Goal: Task Accomplishment & Management: Manage account settings

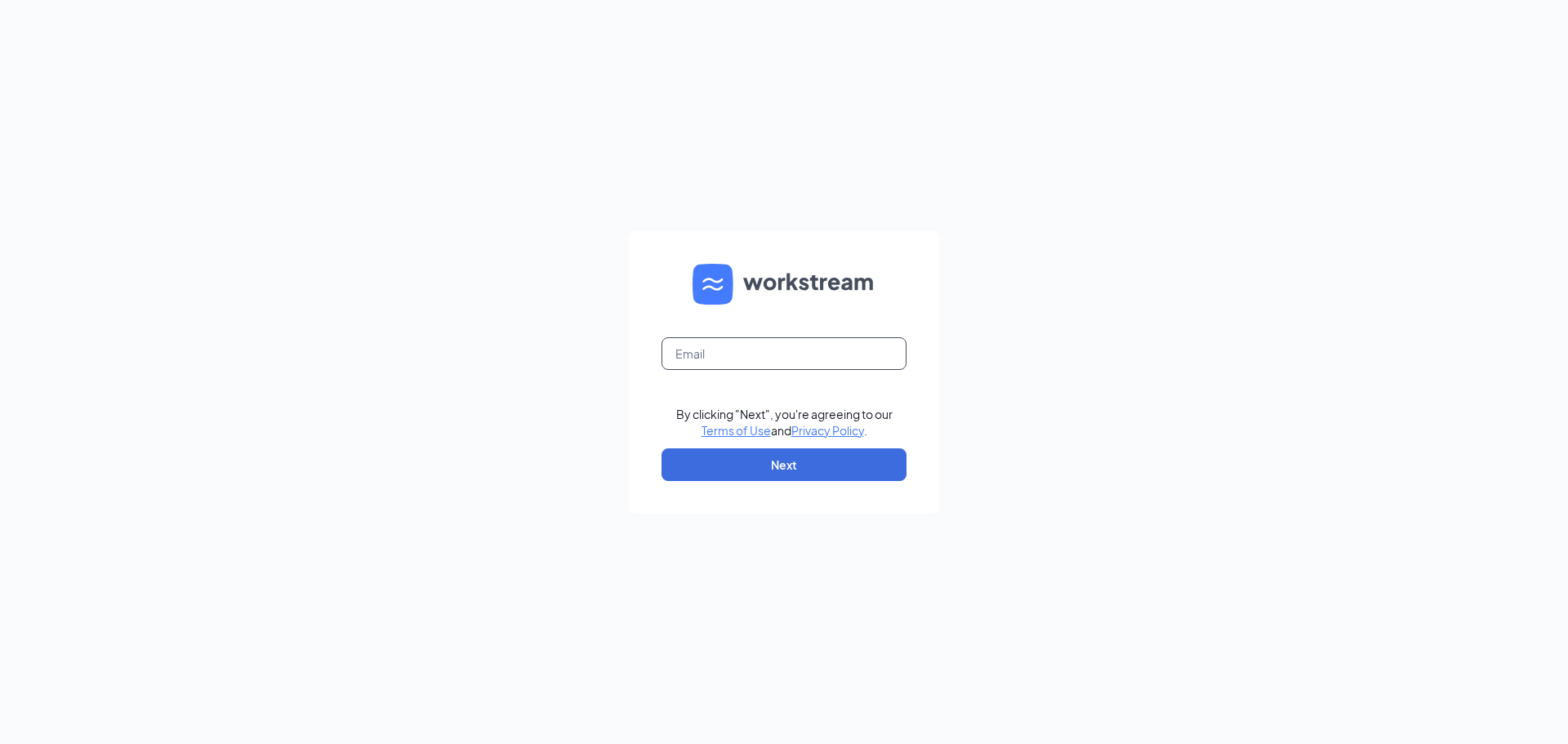
click at [666, 357] on input "text" at bounding box center [784, 353] width 245 height 33
type input "[EMAIL_ADDRESS][DOMAIN_NAME]"
click at [775, 466] on button "Next" at bounding box center [784, 464] width 245 height 33
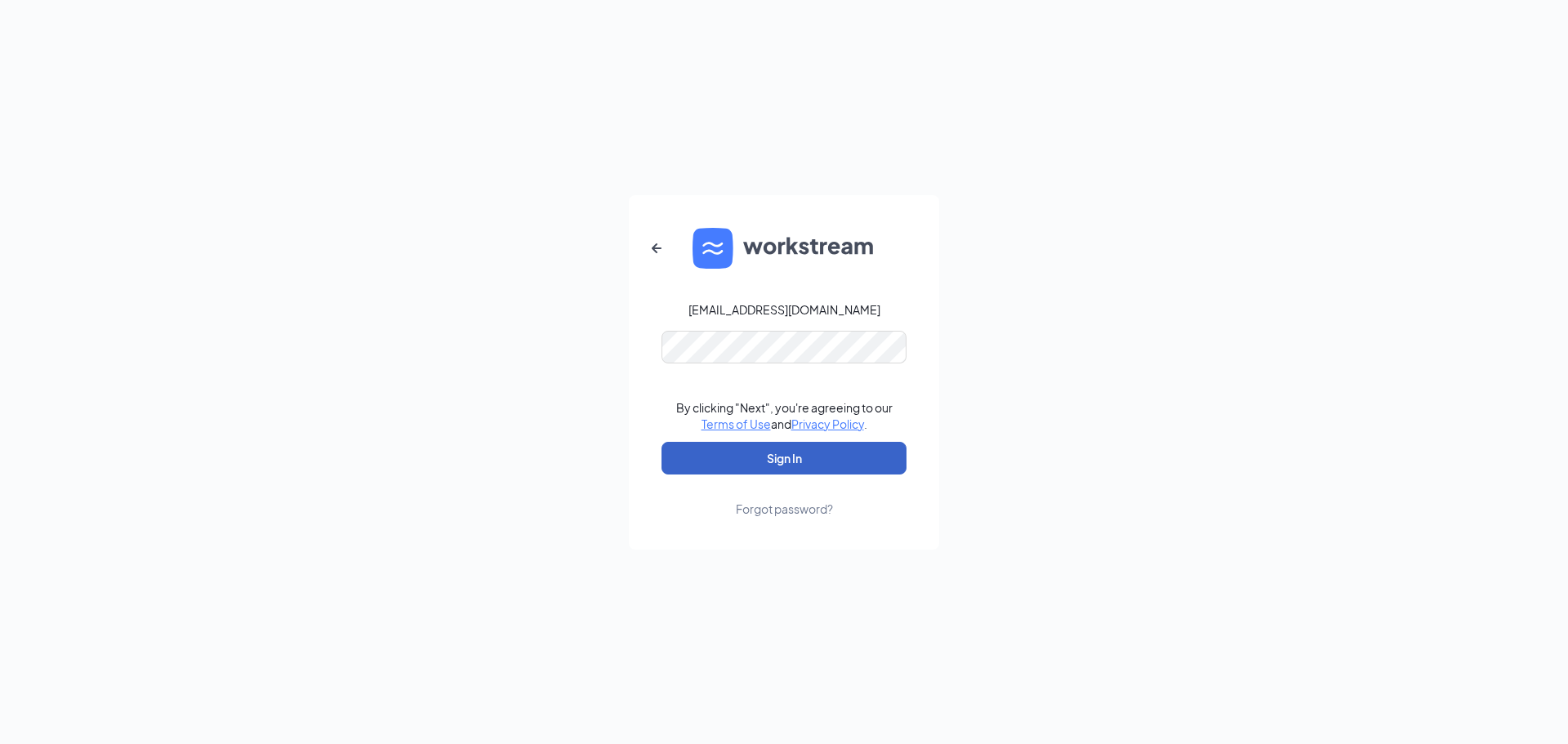
click at [776, 455] on button "Sign In" at bounding box center [784, 458] width 245 height 33
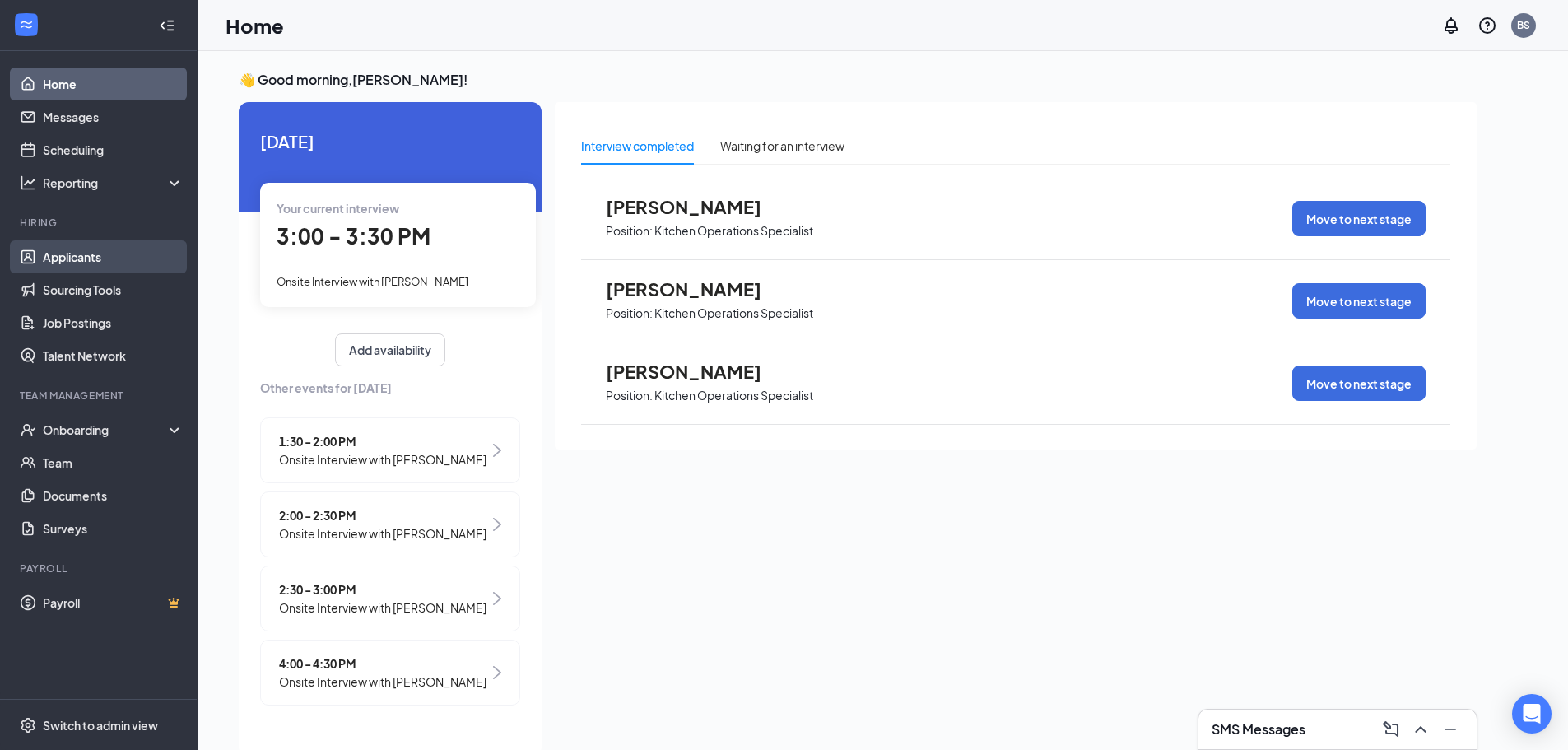
click at [92, 255] on link "Applicants" at bounding box center [113, 256] width 141 height 33
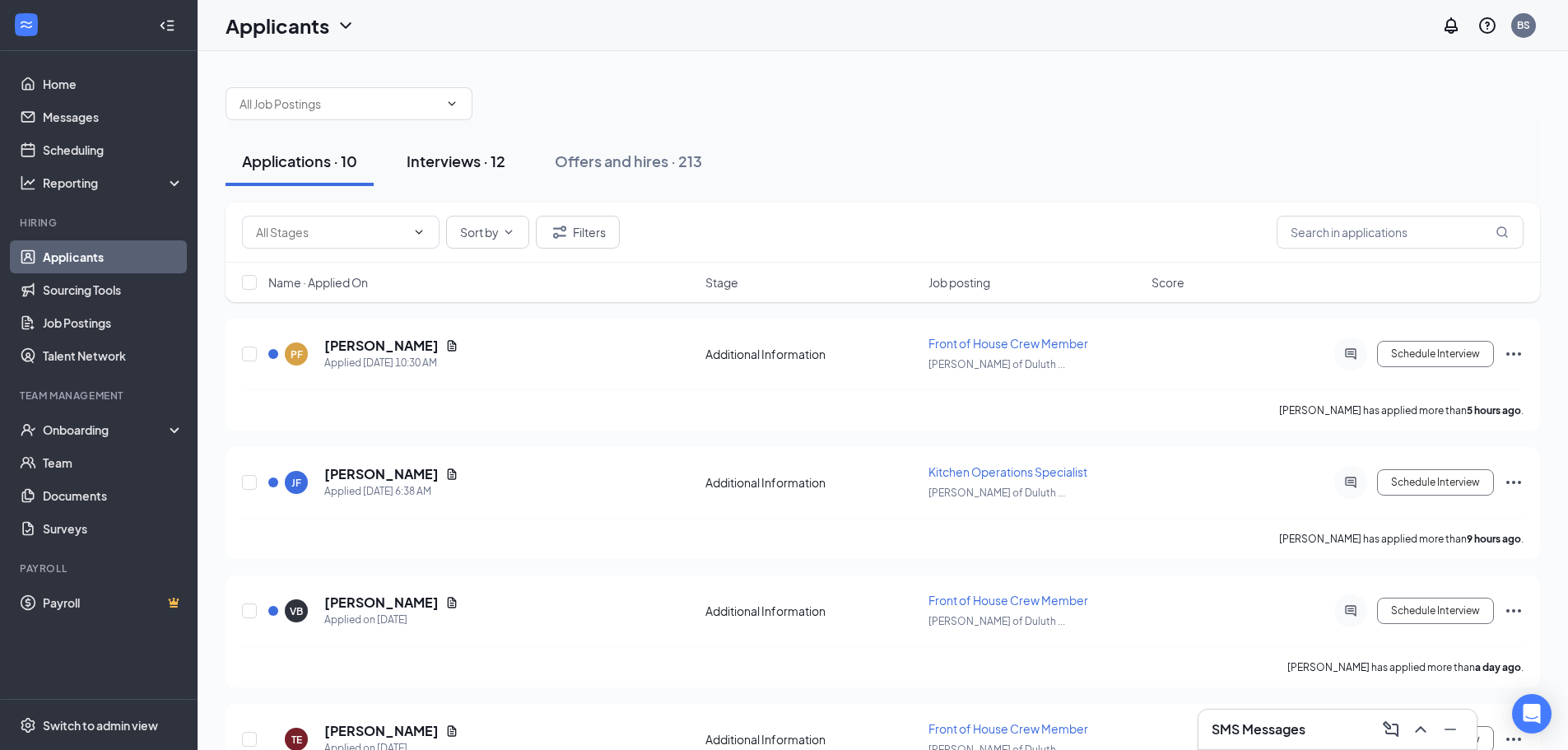
click at [457, 151] on div "Interviews · 12" at bounding box center [455, 160] width 99 height 20
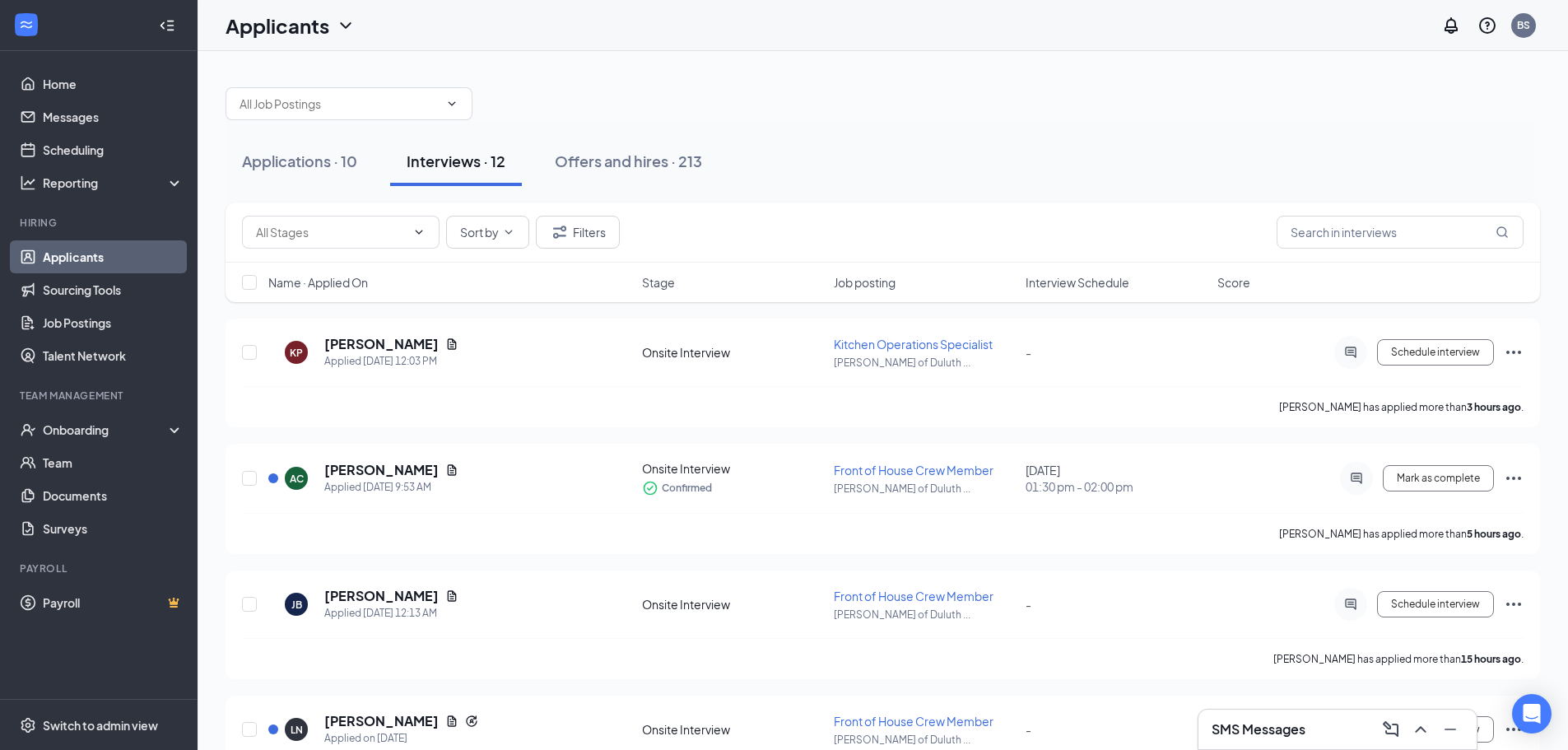
click at [451, 157] on div "Interviews · 12" at bounding box center [455, 160] width 99 height 20
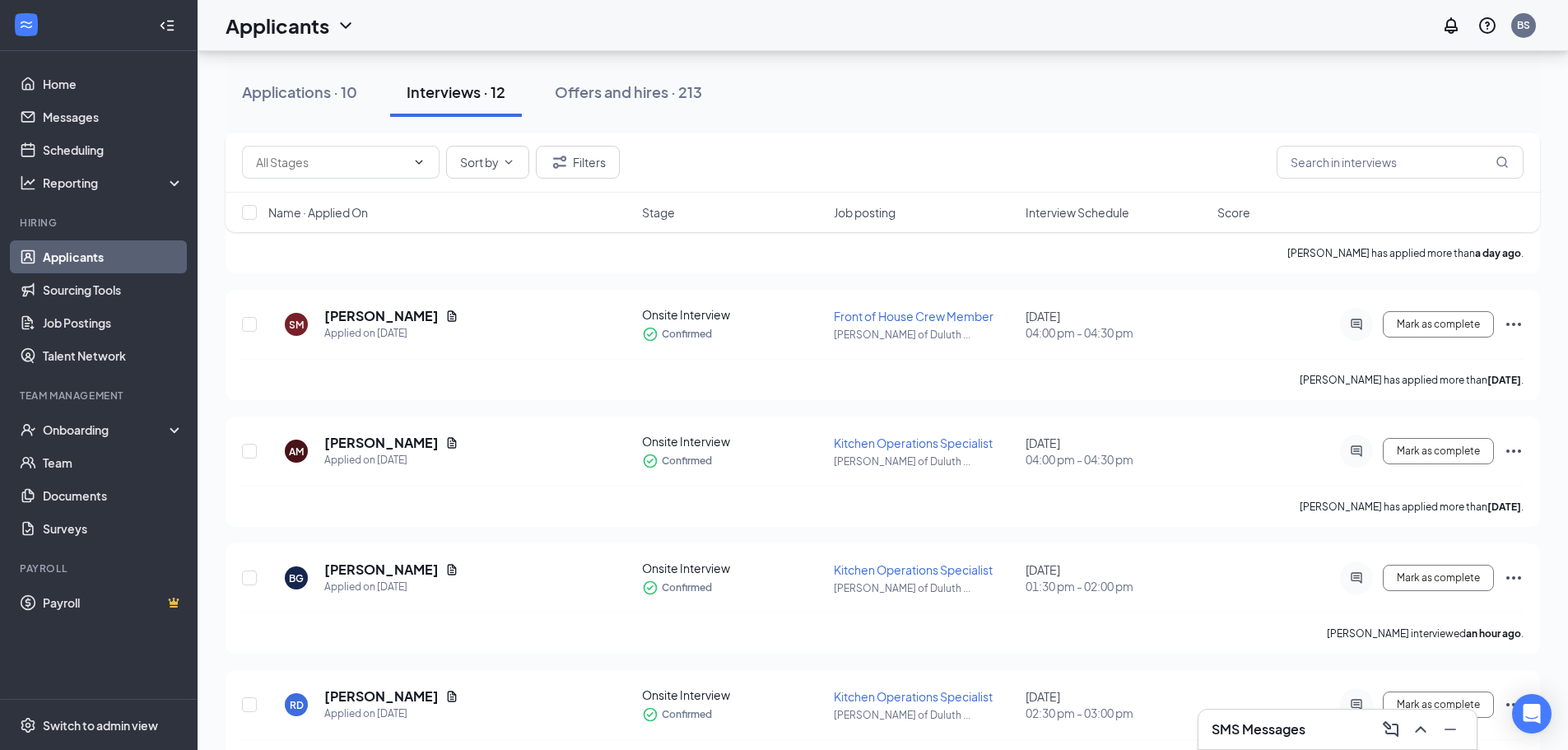
scroll to position [923, 0]
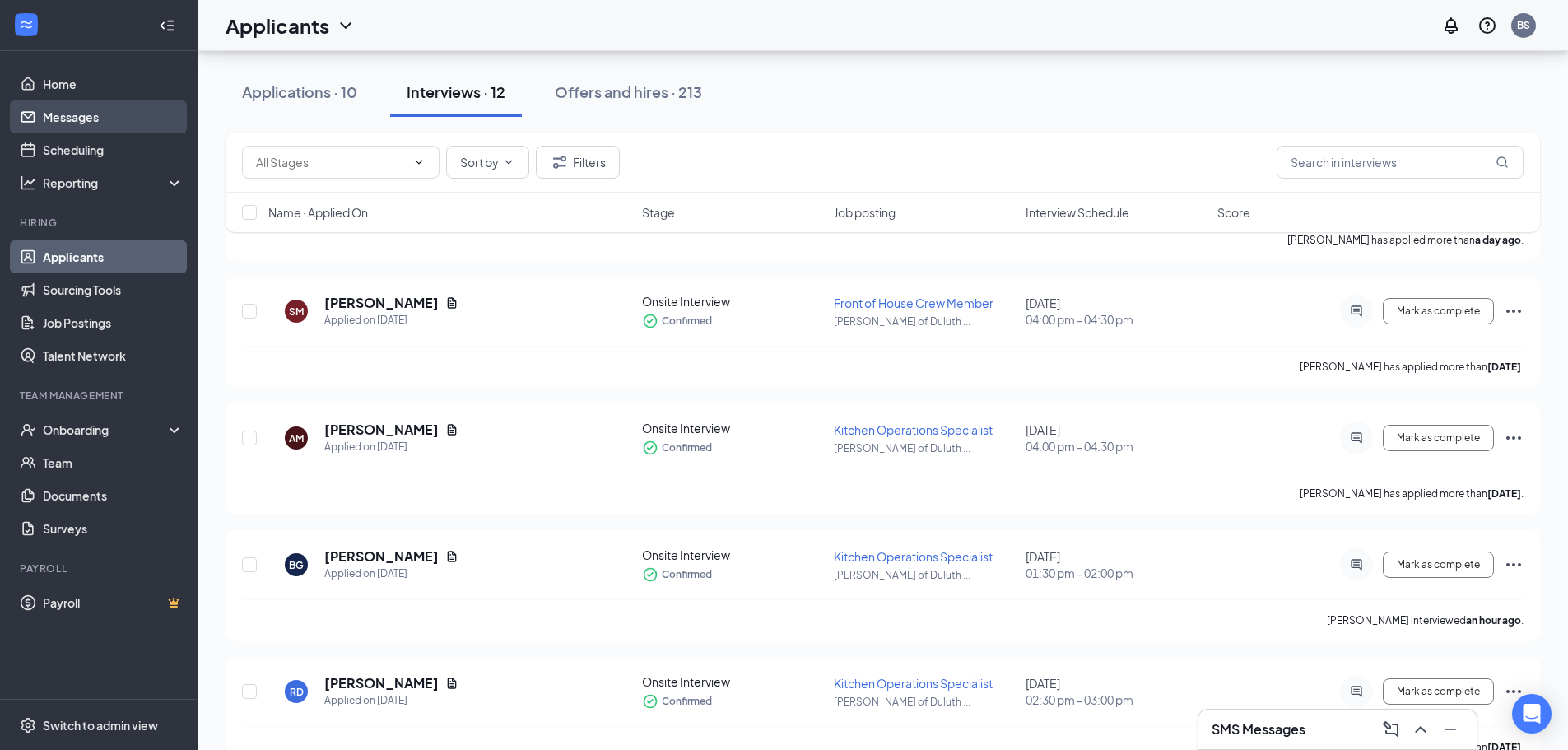
click at [69, 116] on link "Messages" at bounding box center [113, 117] width 141 height 33
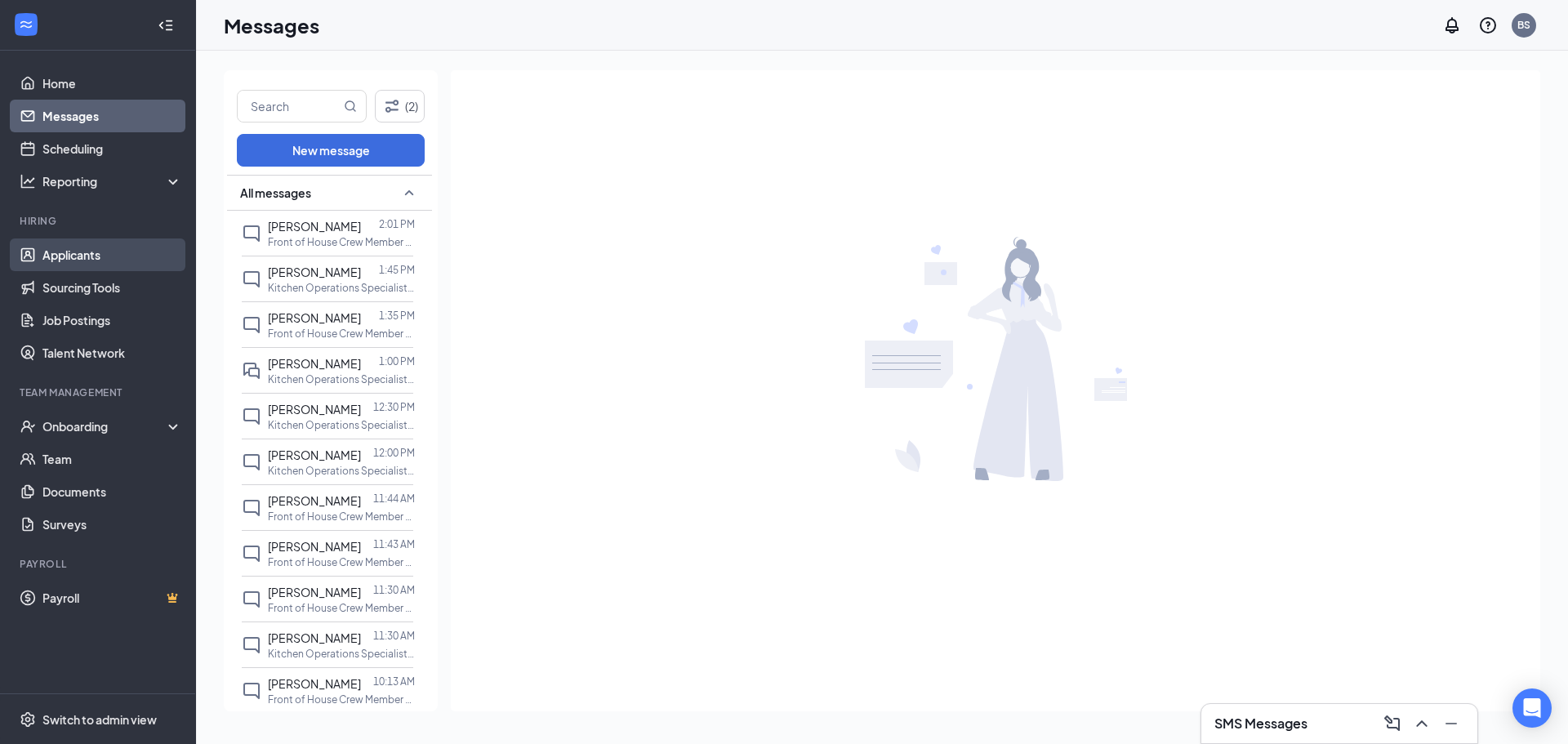
click at [79, 252] on link "Applicants" at bounding box center [112, 254] width 139 height 33
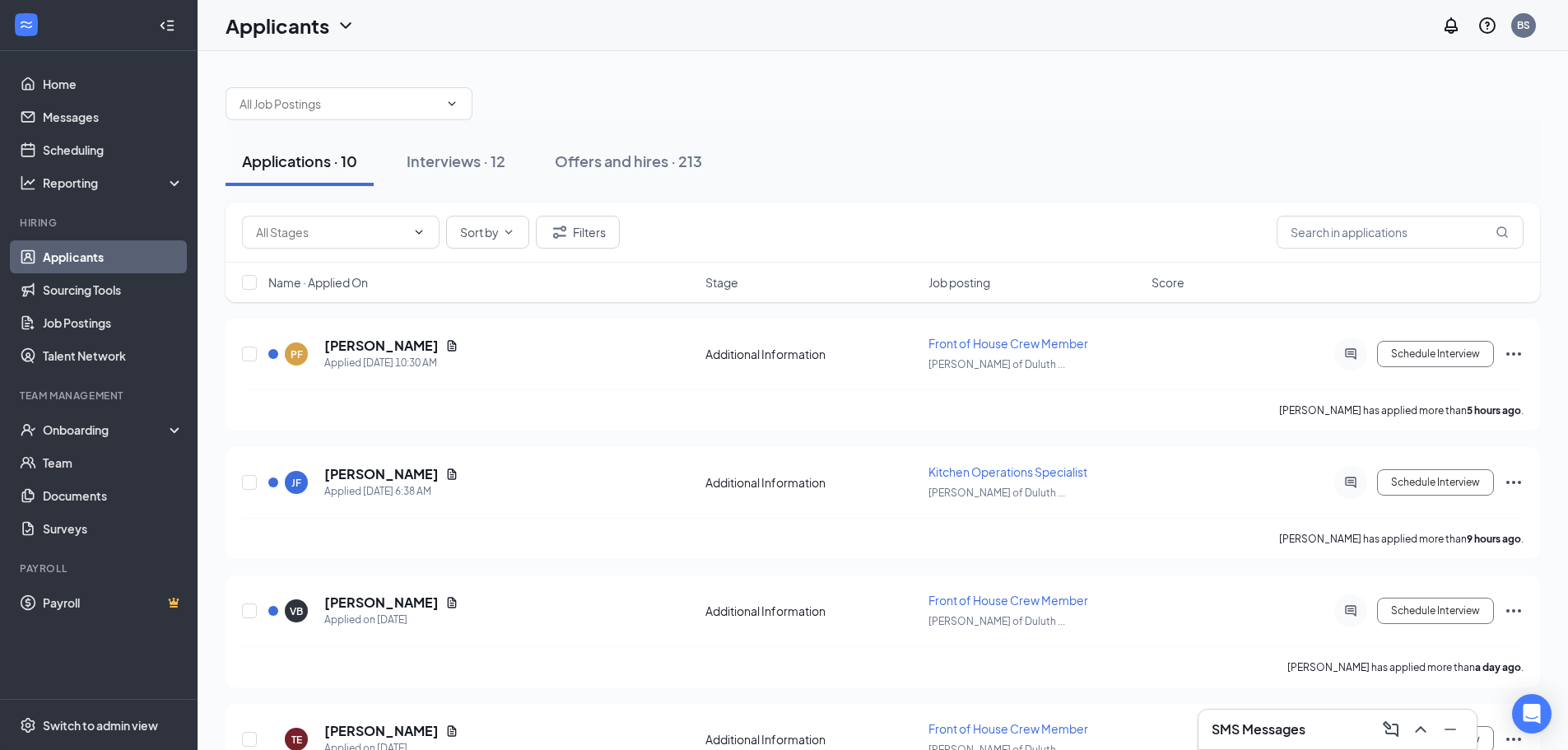
drag, startPoint x: 478, startPoint y: 157, endPoint x: 825, endPoint y: 186, distance: 348.2
click at [479, 157] on div "Interviews · 12" at bounding box center [455, 160] width 99 height 20
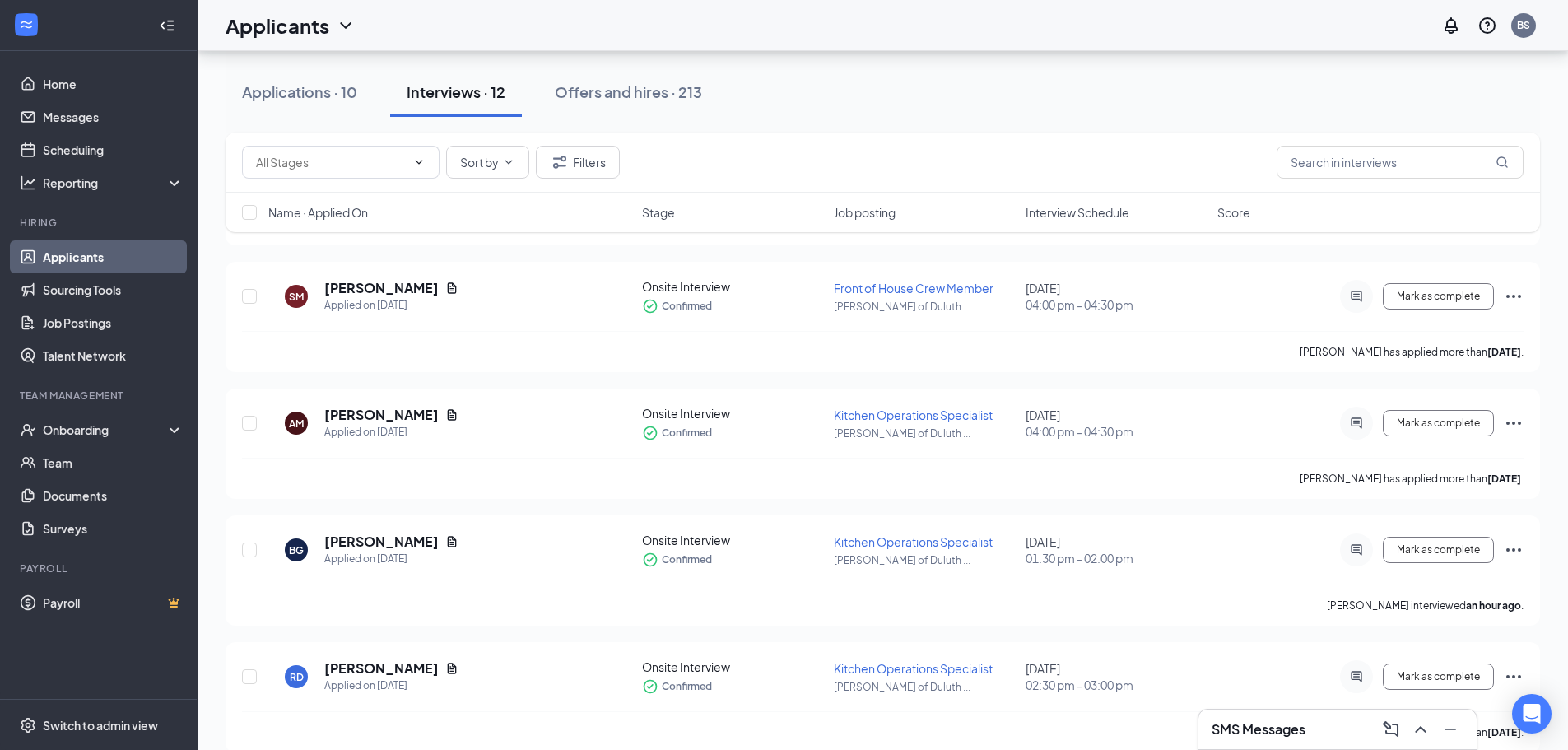
scroll to position [940, 0]
click at [1511, 544] on icon "Ellipses" at bounding box center [1514, 547] width 20 height 20
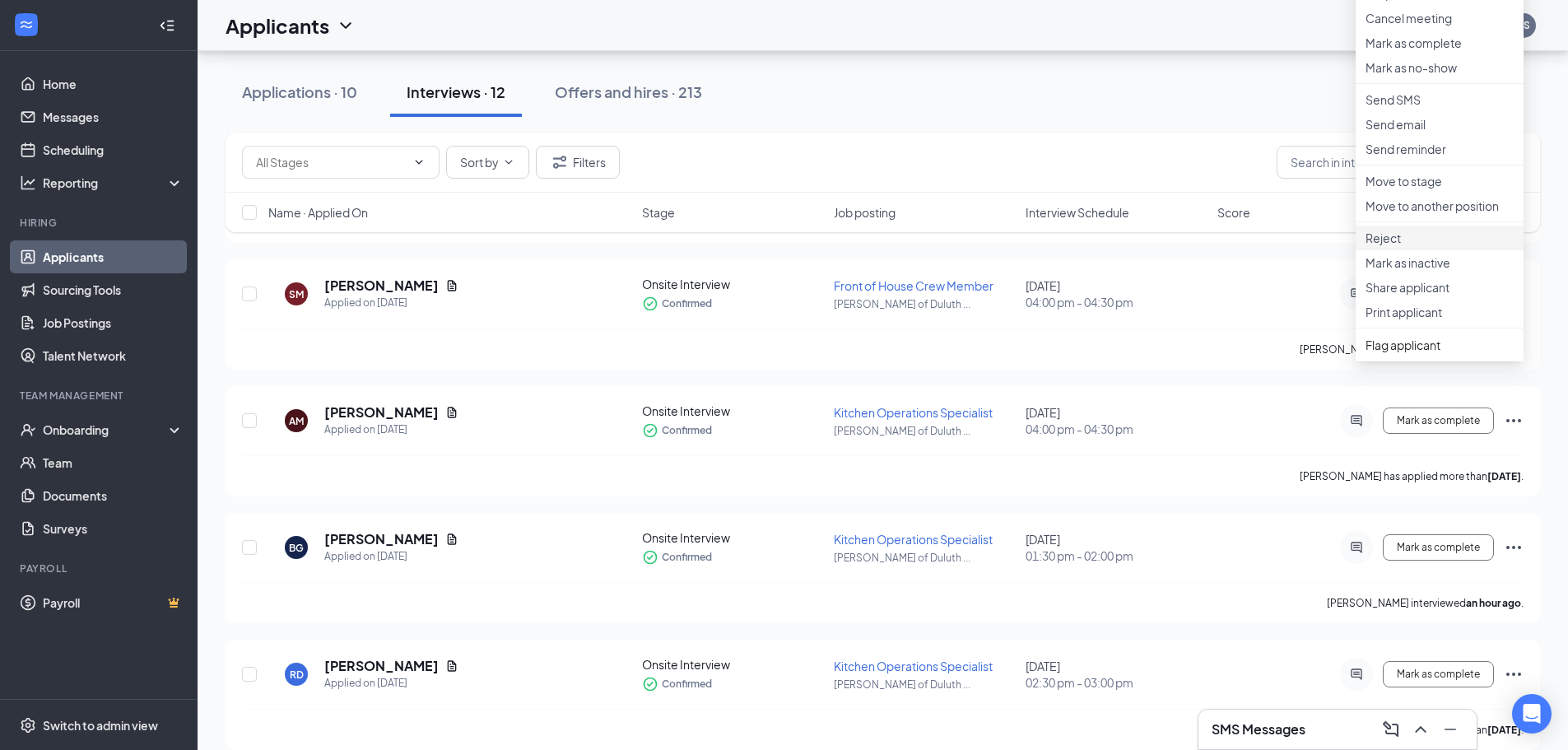
click at [1399, 246] on p "Reject" at bounding box center [1440, 238] width 149 height 17
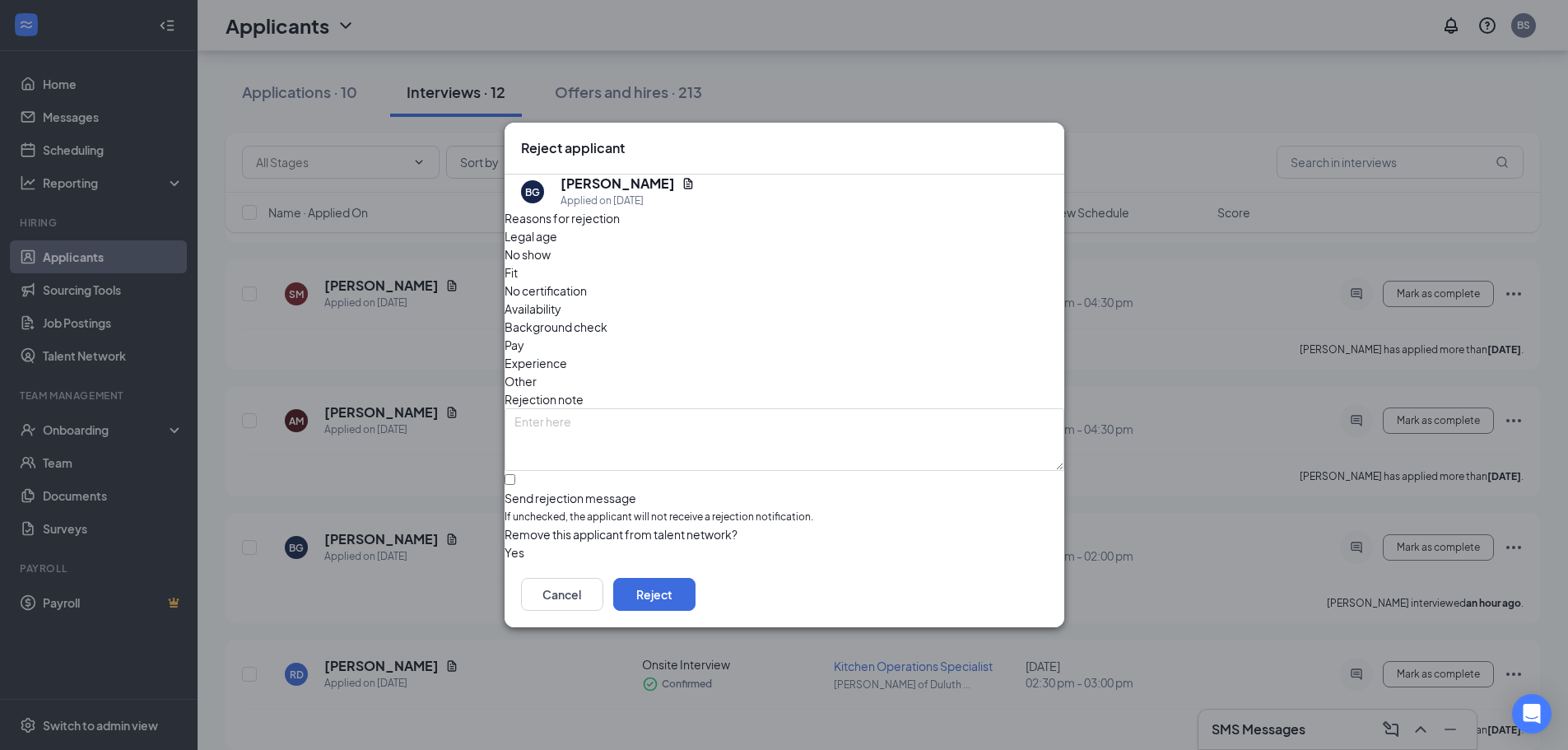
click at [551, 263] on span "No show" at bounding box center [527, 254] width 46 height 18
click at [515, 474] on input "Send rejection message If unchecked, the applicant will not receive a rejection…" at bounding box center [510, 480] width 11 height 11
checkbox input "true"
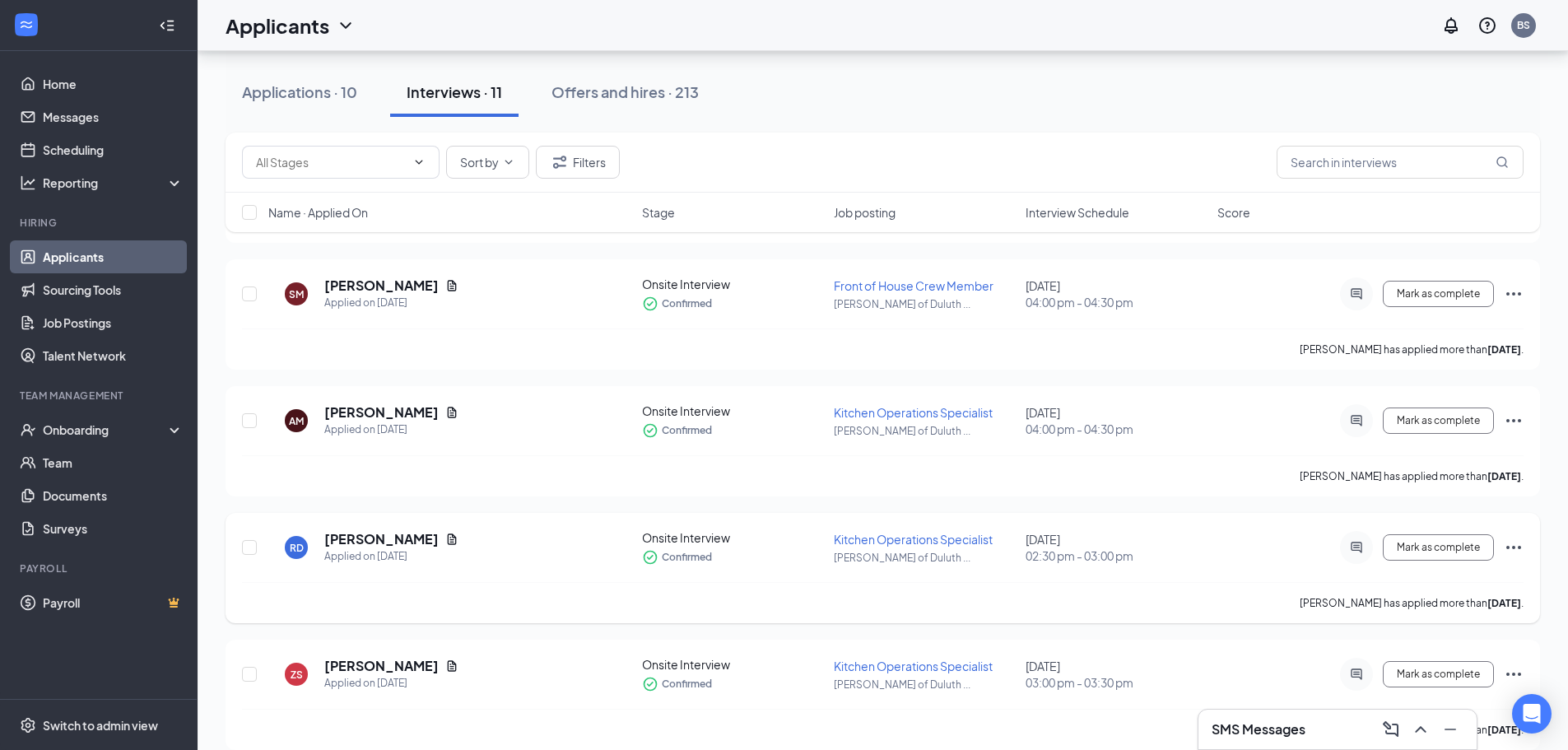
click at [1517, 541] on icon "Ellipses" at bounding box center [1514, 547] width 20 height 20
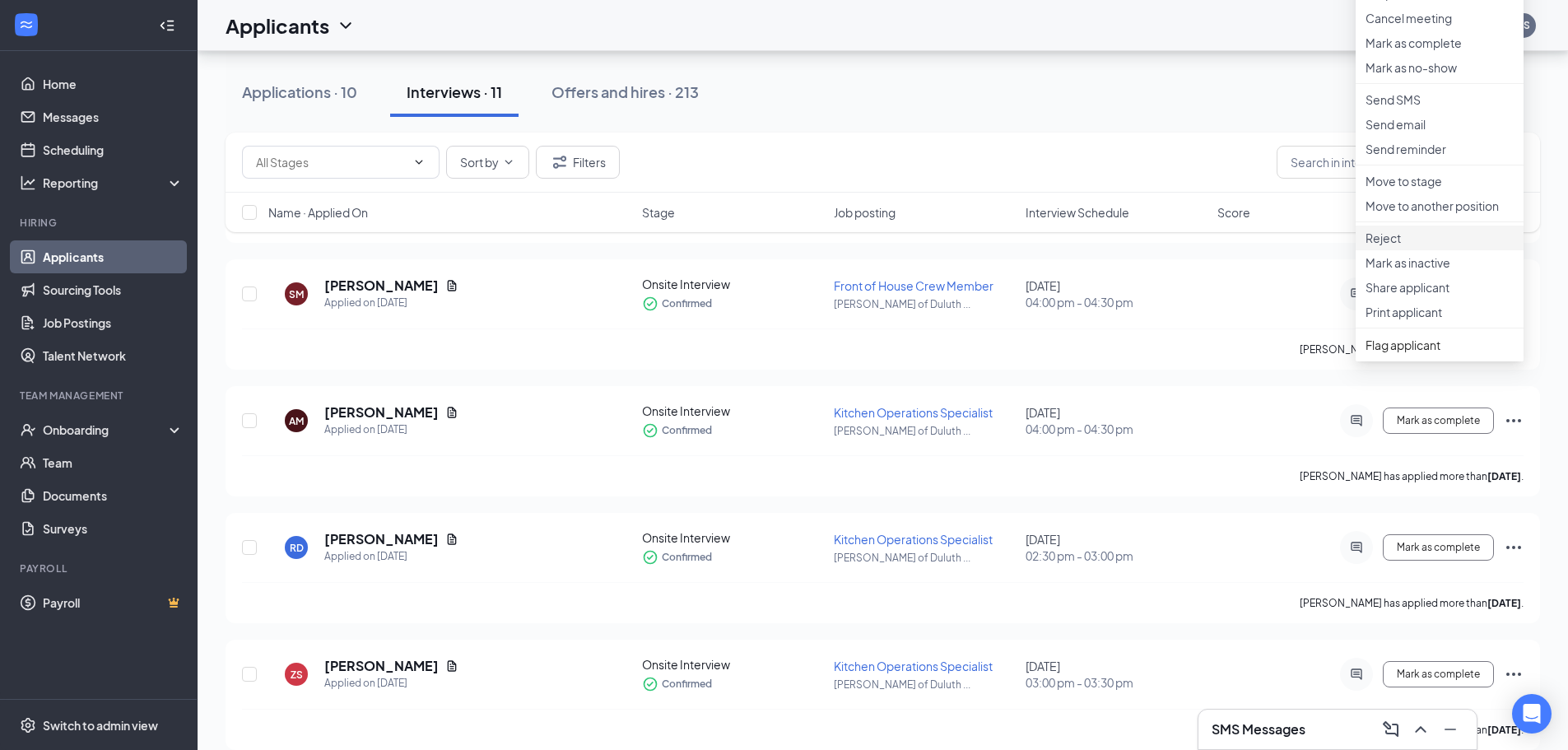
click at [1394, 246] on p "Reject" at bounding box center [1440, 238] width 149 height 17
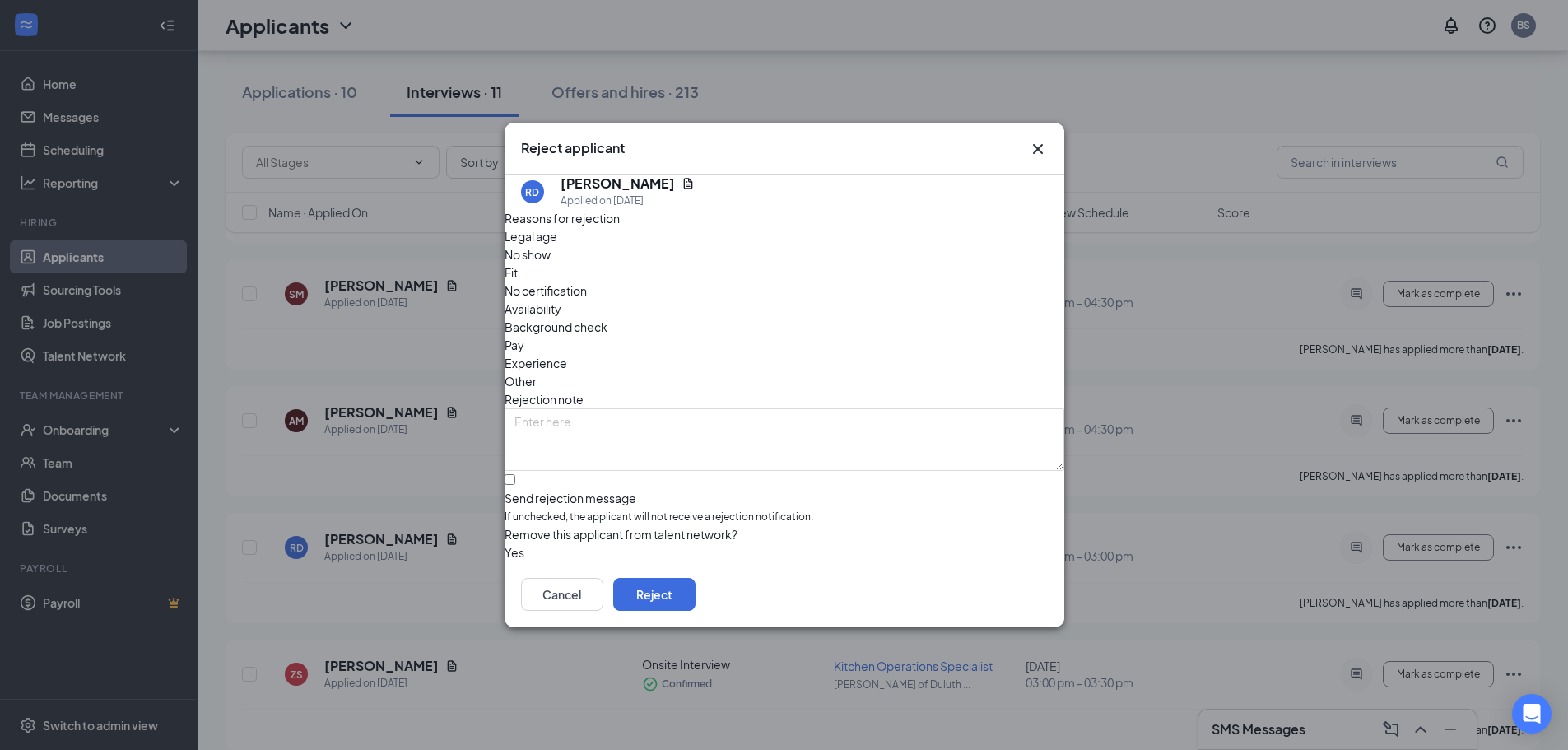
click at [567, 354] on span "Experience" at bounding box center [535, 363] width 62 height 18
click at [515, 474] on input "Send rejection message If unchecked, the applicant will not receive a rejection…" at bounding box center [510, 480] width 11 height 11
checkbox input "true"
